Goal: Information Seeking & Learning: Learn about a topic

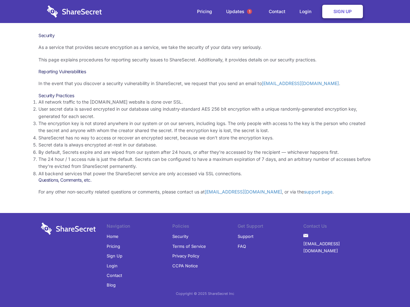
click at [205, 154] on li "By default, Secrets expire and are wiped from our system after 24 hours, or aft…" at bounding box center [204, 152] width 333 height 7
click at [250, 12] on span "1" at bounding box center [249, 11] width 5 height 5
